Goal: Information Seeking & Learning: Check status

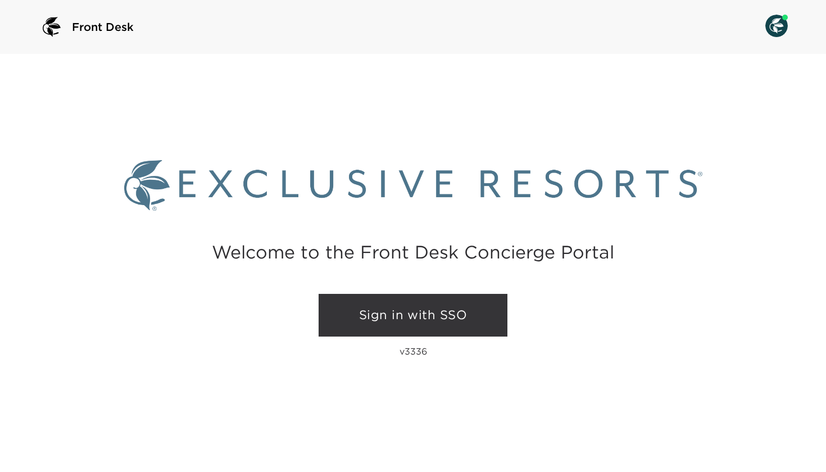
click at [369, 312] on link "Sign in with SSO" at bounding box center [413, 315] width 189 height 43
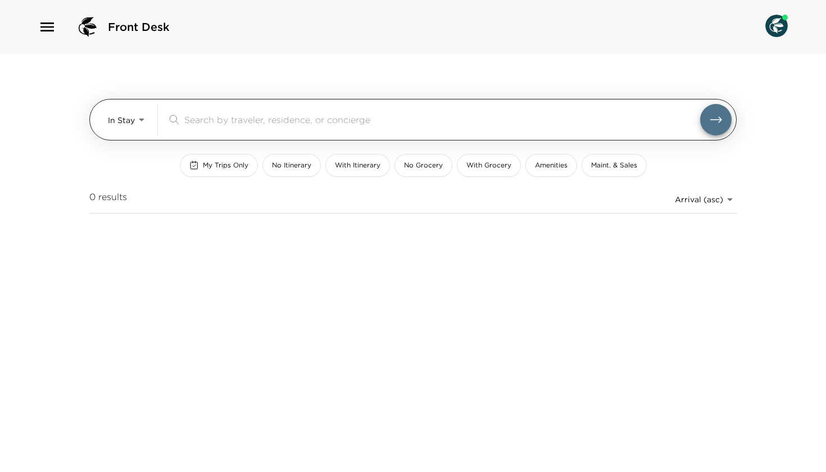
click at [216, 123] on input "search" at bounding box center [442, 119] width 516 height 13
click at [130, 121] on body "Front Desk In Stay In-Stay ​ My Trips Only No Itinerary With Itinerary No Groce…" at bounding box center [413, 236] width 826 height 472
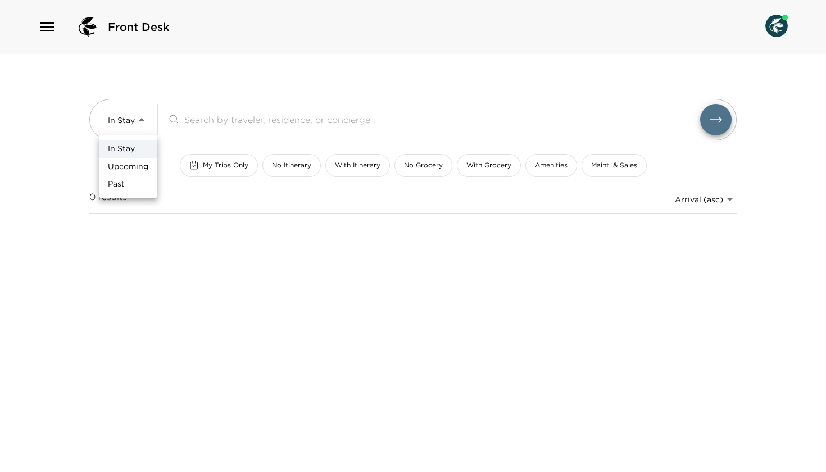
click at [133, 170] on span "Upcoming" at bounding box center [128, 166] width 40 height 11
type input "Upcoming"
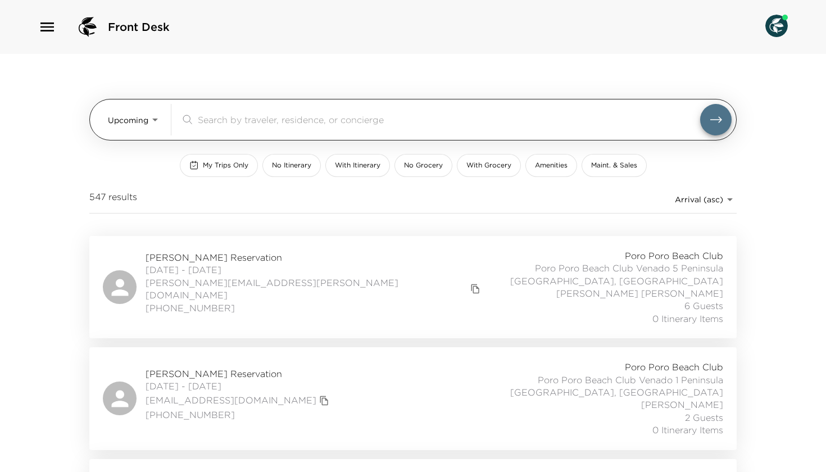
click at [224, 117] on input "search" at bounding box center [449, 119] width 502 height 13
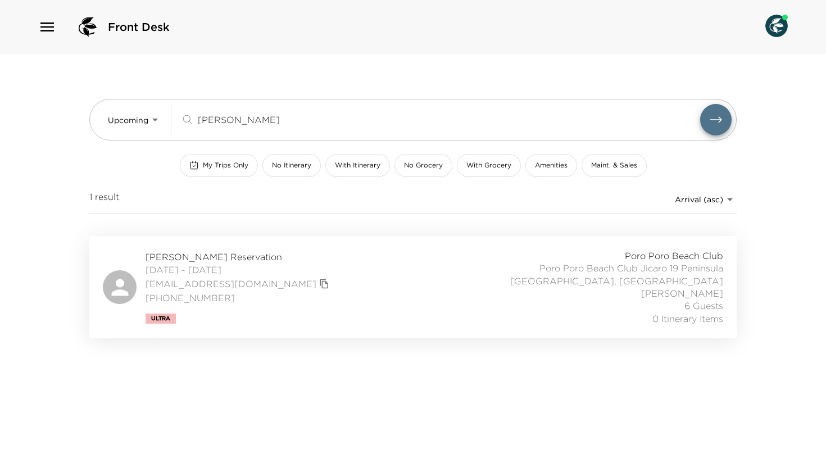
type input "dillon"
click at [185, 264] on span "11/17/2025 - 11/21/2025" at bounding box center [239, 270] width 187 height 12
click at [202, 261] on span "Michelle Dillon Reservation" at bounding box center [239, 257] width 187 height 12
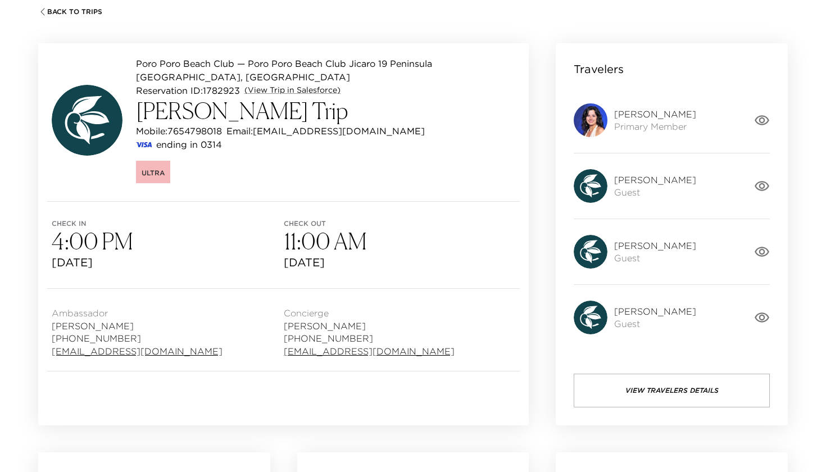
scroll to position [75, 0]
click at [601, 120] on img at bounding box center [591, 121] width 34 height 34
click at [623, 115] on span "Michelle Dillon" at bounding box center [655, 114] width 82 height 12
click at [760, 123] on icon "button" at bounding box center [762, 121] width 16 height 16
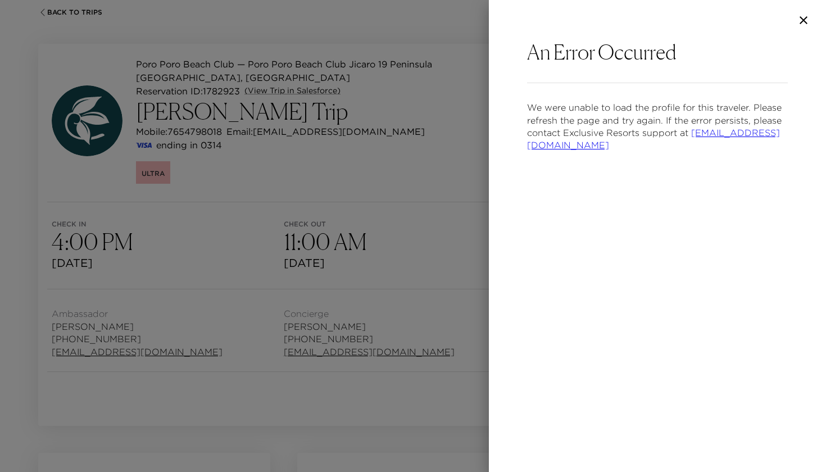
click at [809, 12] on div at bounding box center [657, 20] width 337 height 40
click at [800, 21] on icon "button" at bounding box center [803, 19] width 13 height 13
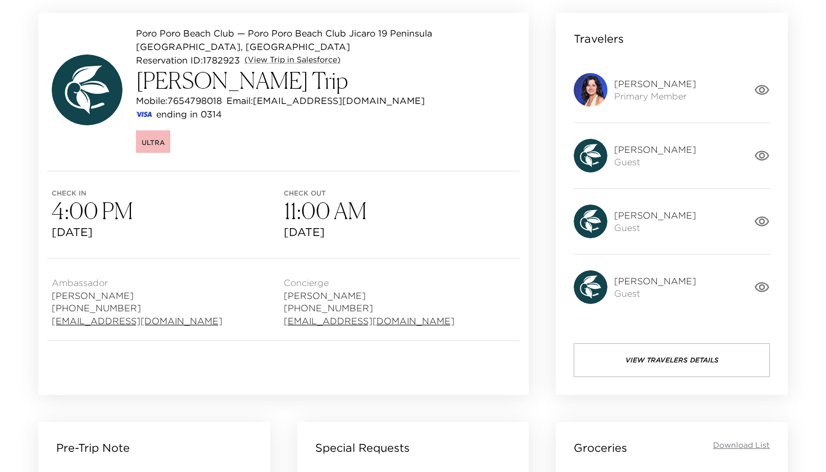
scroll to position [89, 0]
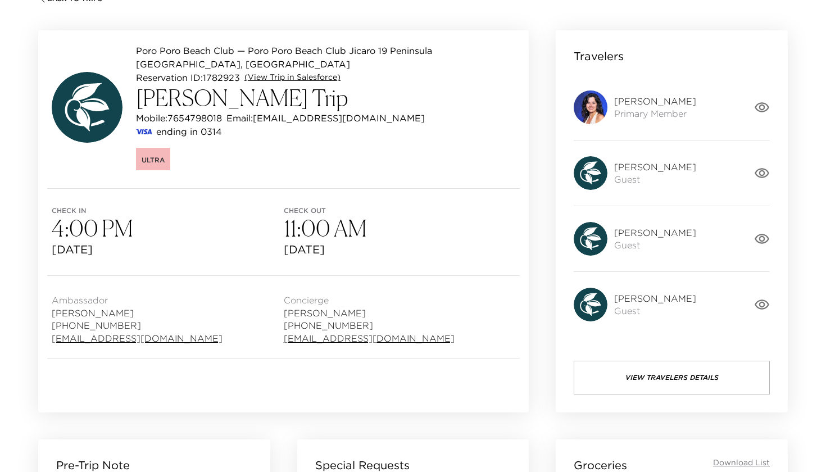
click at [324, 75] on link "(View Trip in Salesforce)" at bounding box center [292, 77] width 96 height 11
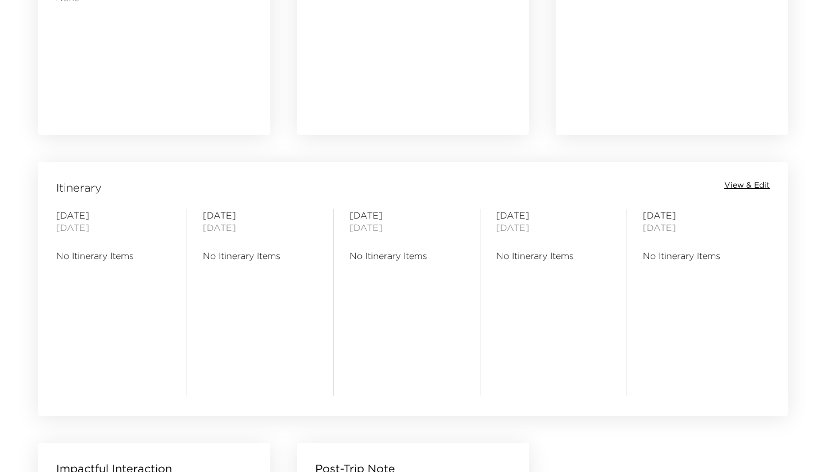
scroll to position [775, 0]
